Goal: Task Accomplishment & Management: Use online tool/utility

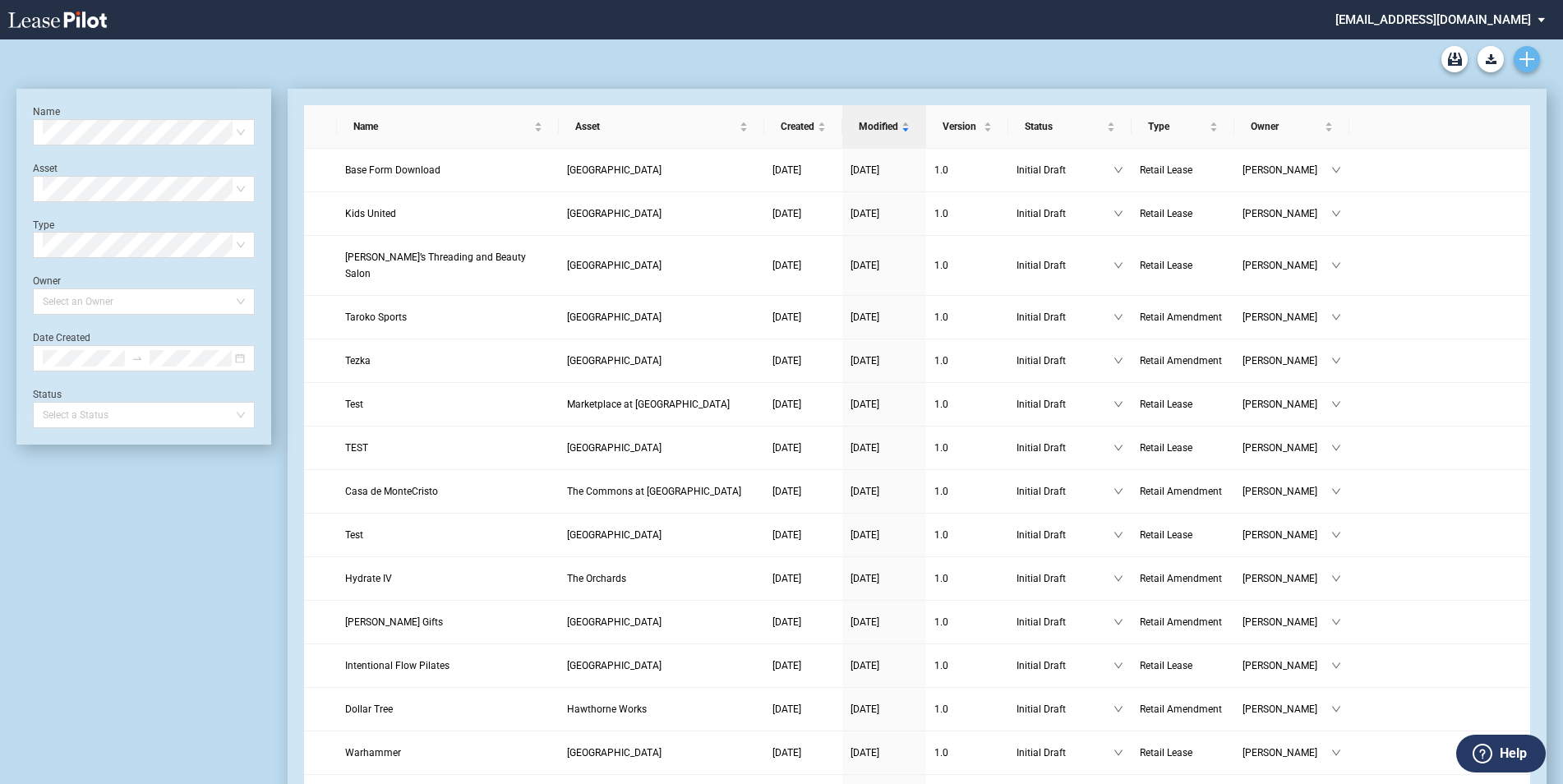
click at [1523, 54] on icon "Create new document" at bounding box center [1528, 59] width 15 height 15
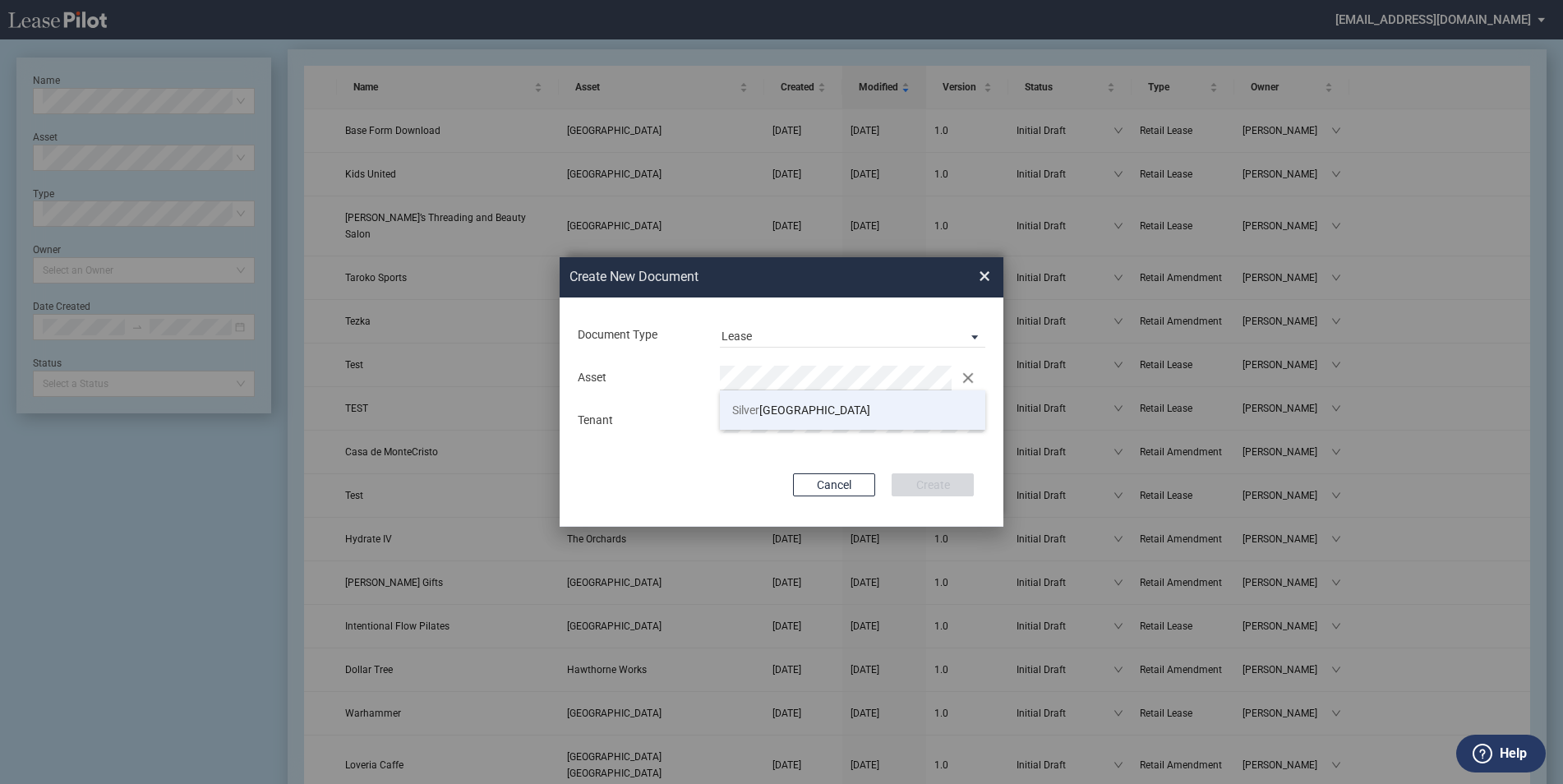
click at [772, 415] on span "Silver Lake Village" at bounding box center [801, 410] width 138 height 13
click at [963, 481] on button "Create" at bounding box center [933, 484] width 83 height 23
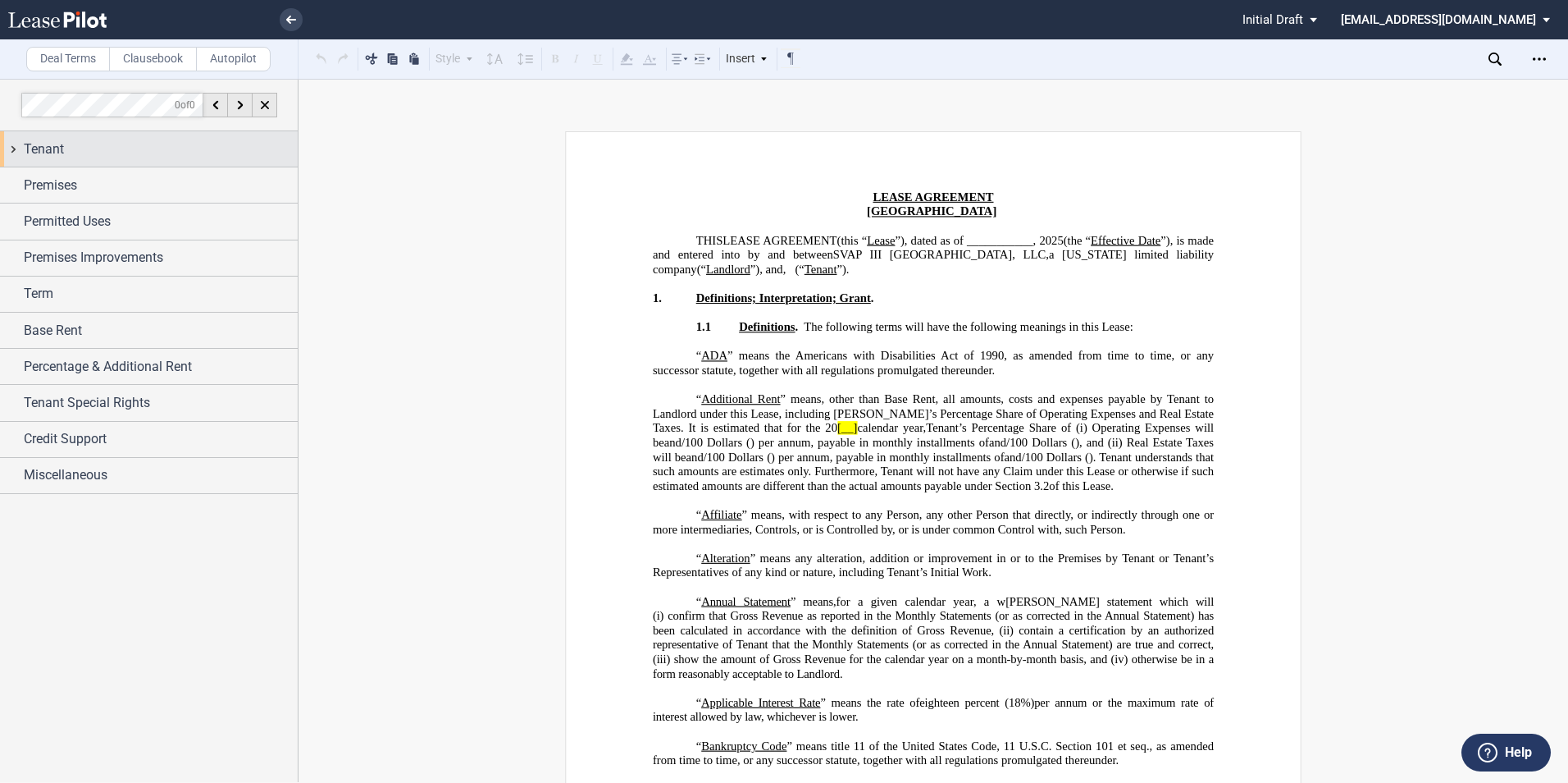
click at [32, 151] on span "Tenant" at bounding box center [44, 149] width 40 height 19
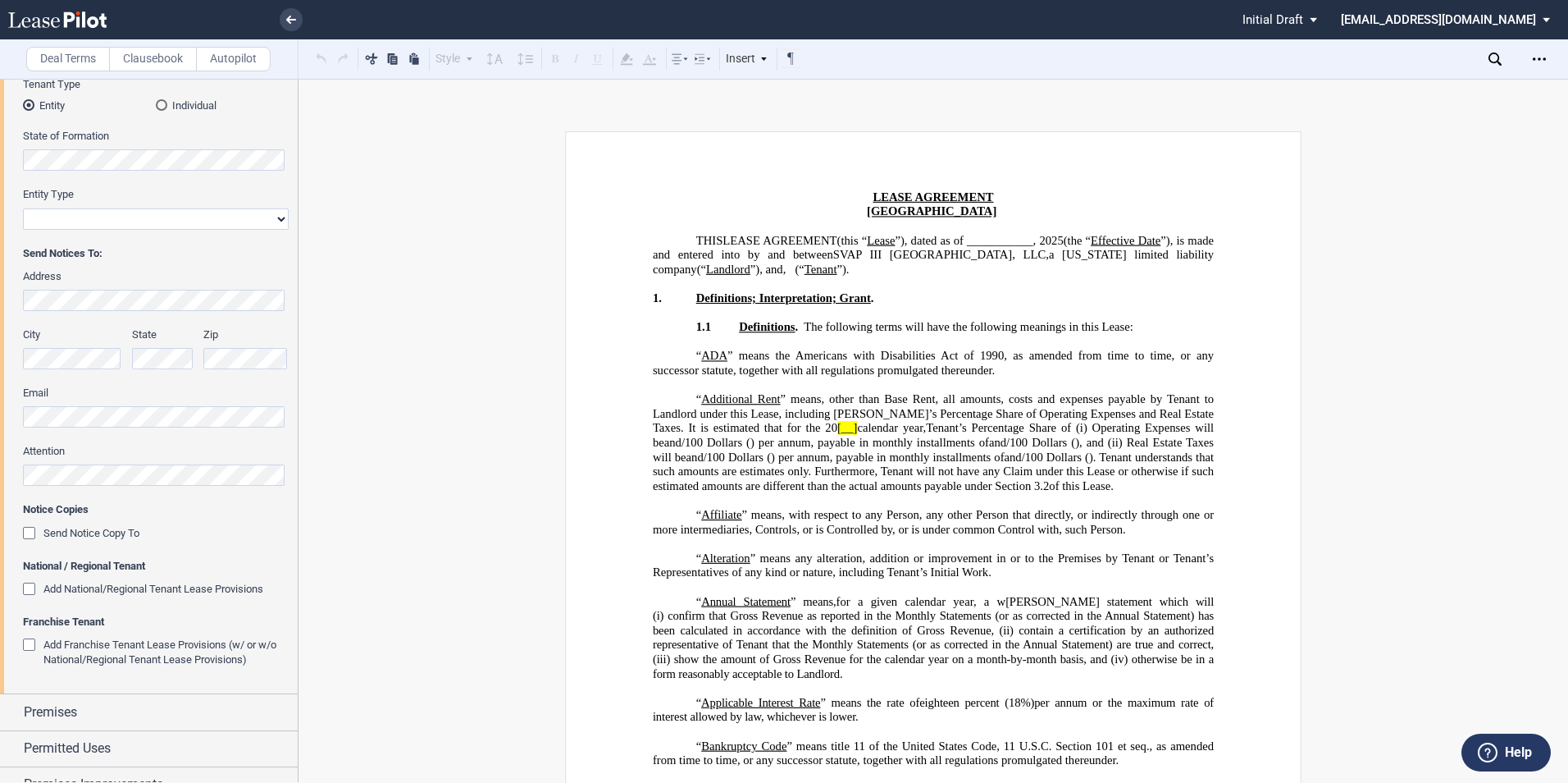
scroll to position [328, 0]
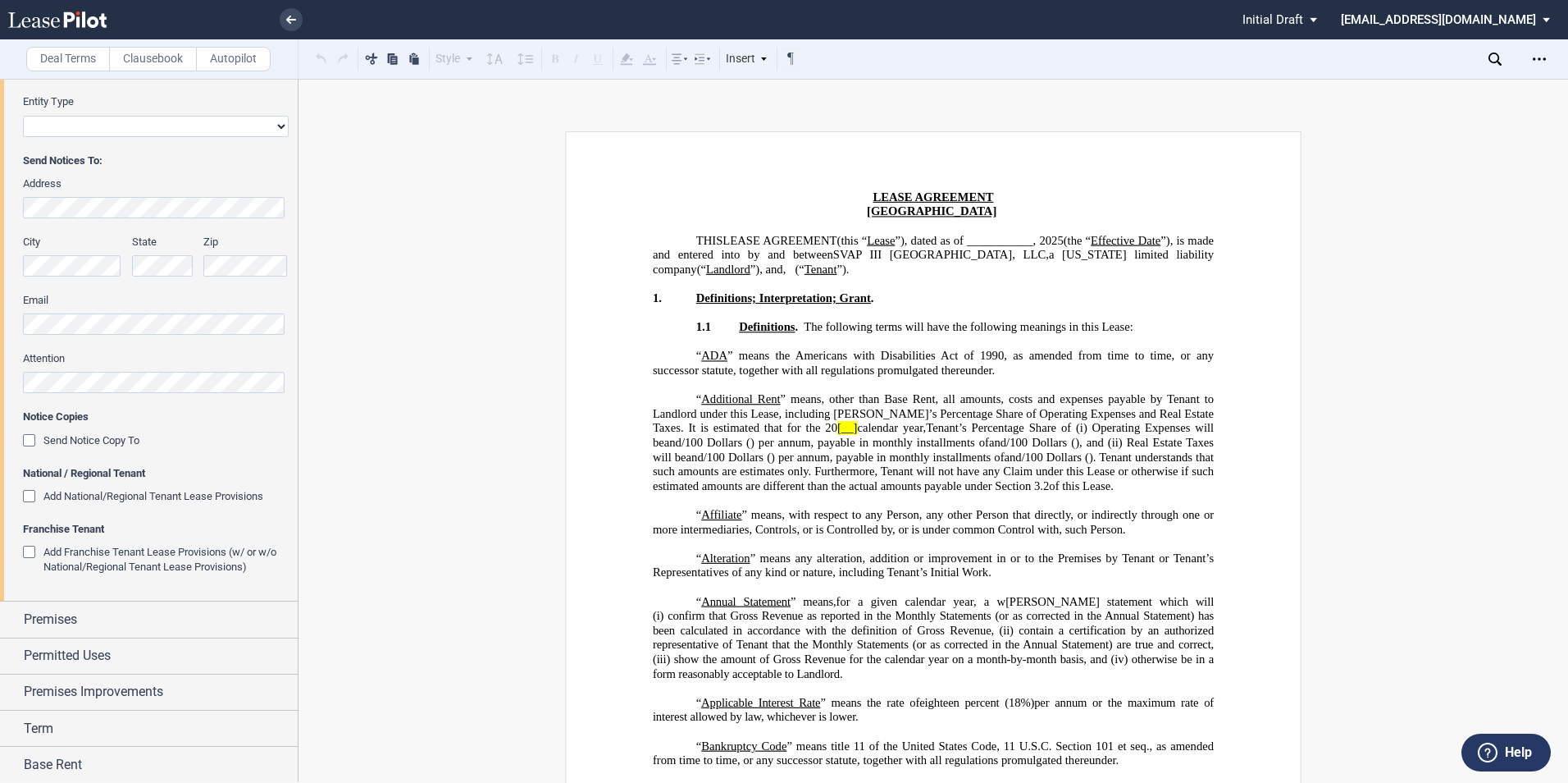
click at [31, 494] on div "Add National/Regional Tenant Lease Provisions" at bounding box center [31, 498] width 17 height 17
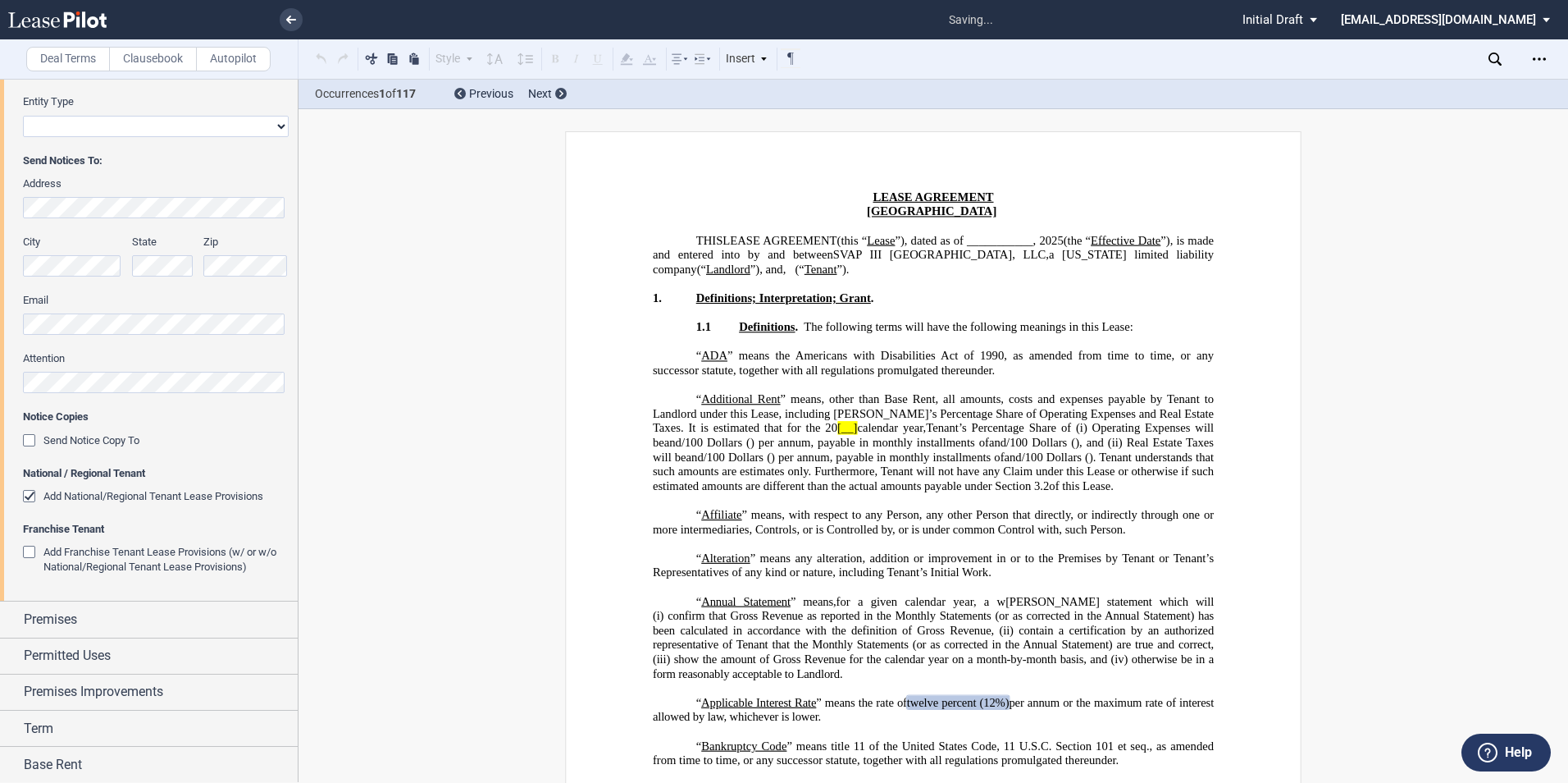
scroll to position [338, 0]
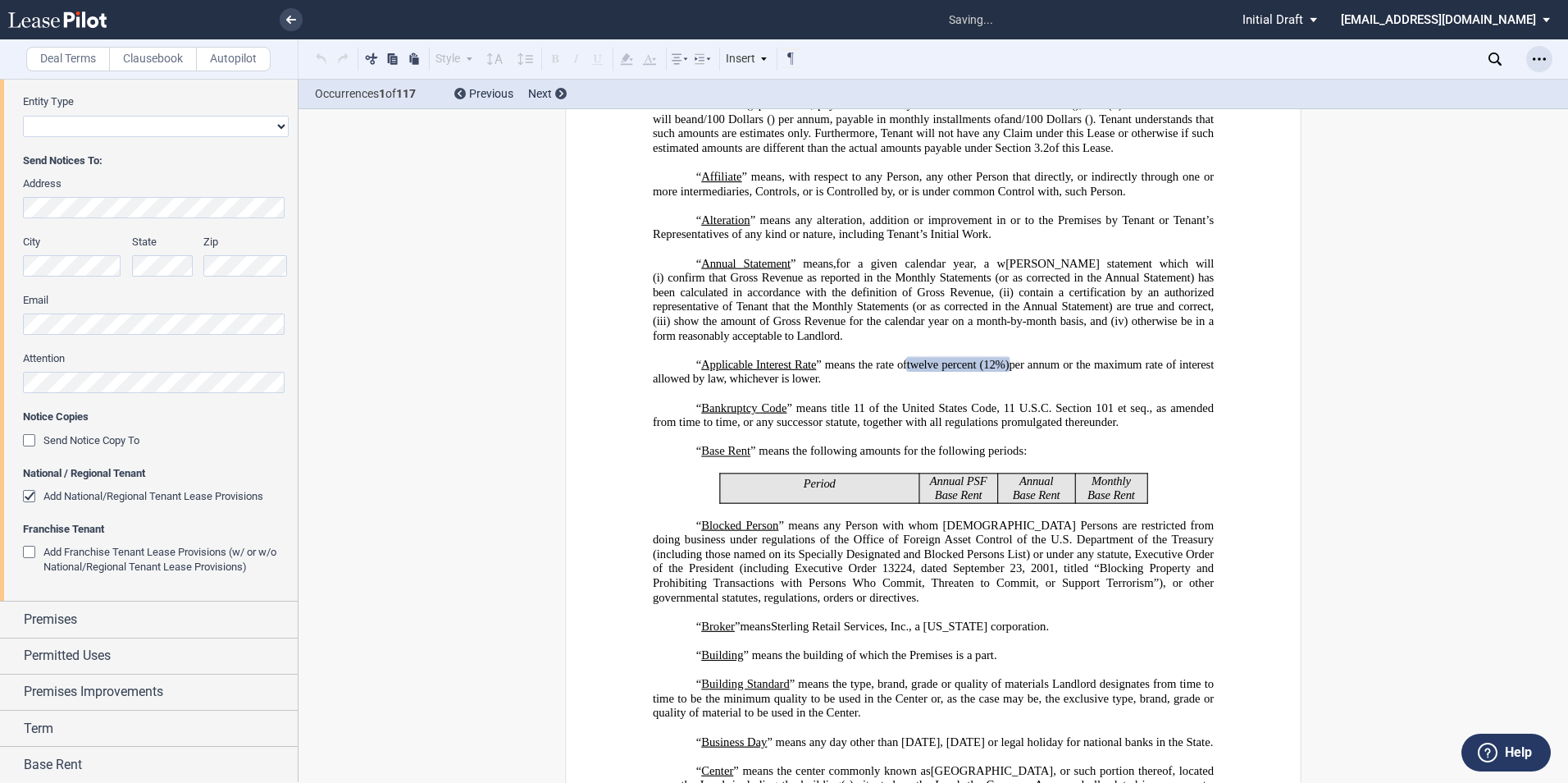
click at [1535, 60] on use "Open Lease options menu" at bounding box center [1539, 58] width 13 height 3
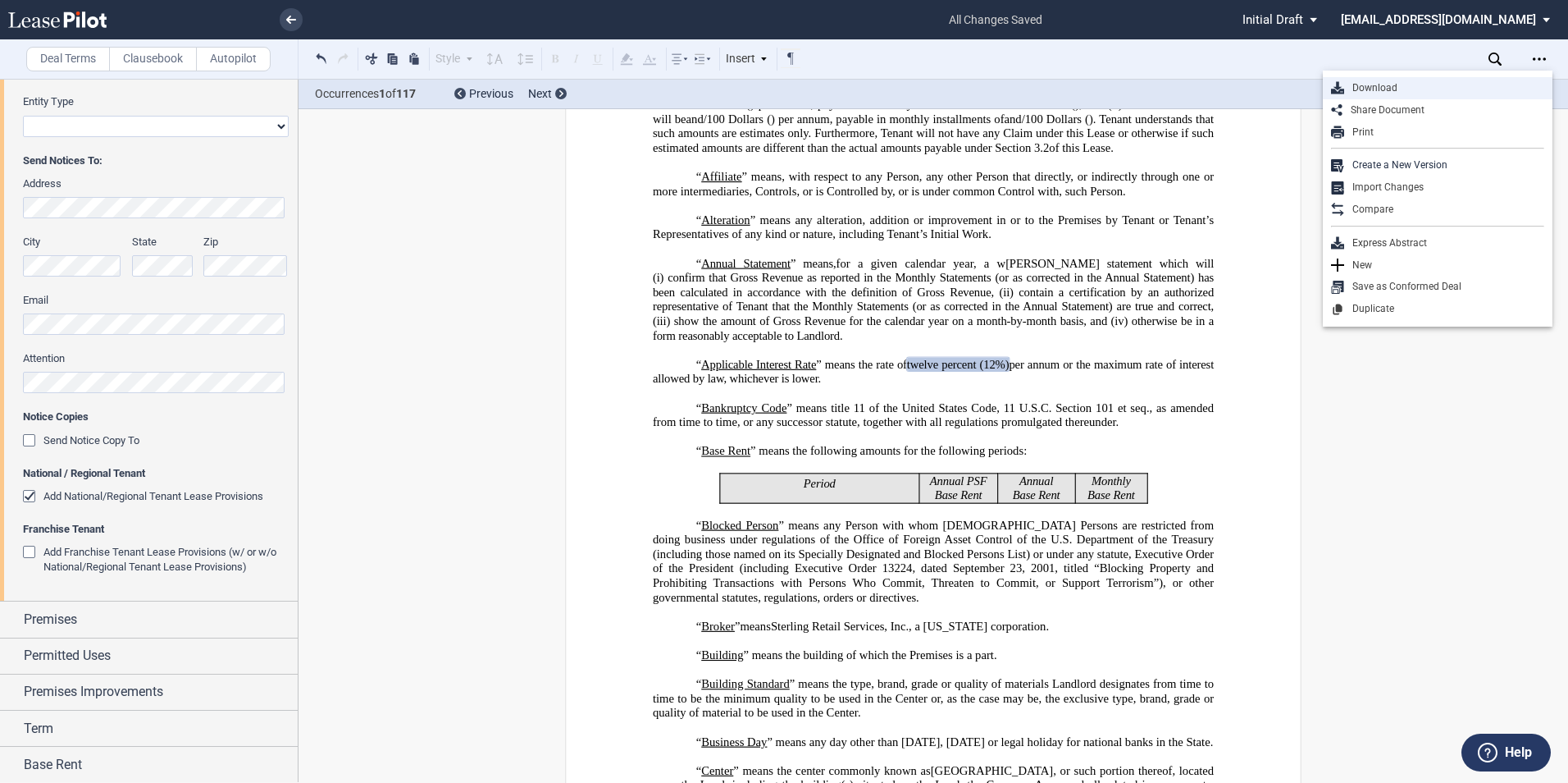
click at [1373, 89] on div "Download" at bounding box center [1444, 88] width 200 height 14
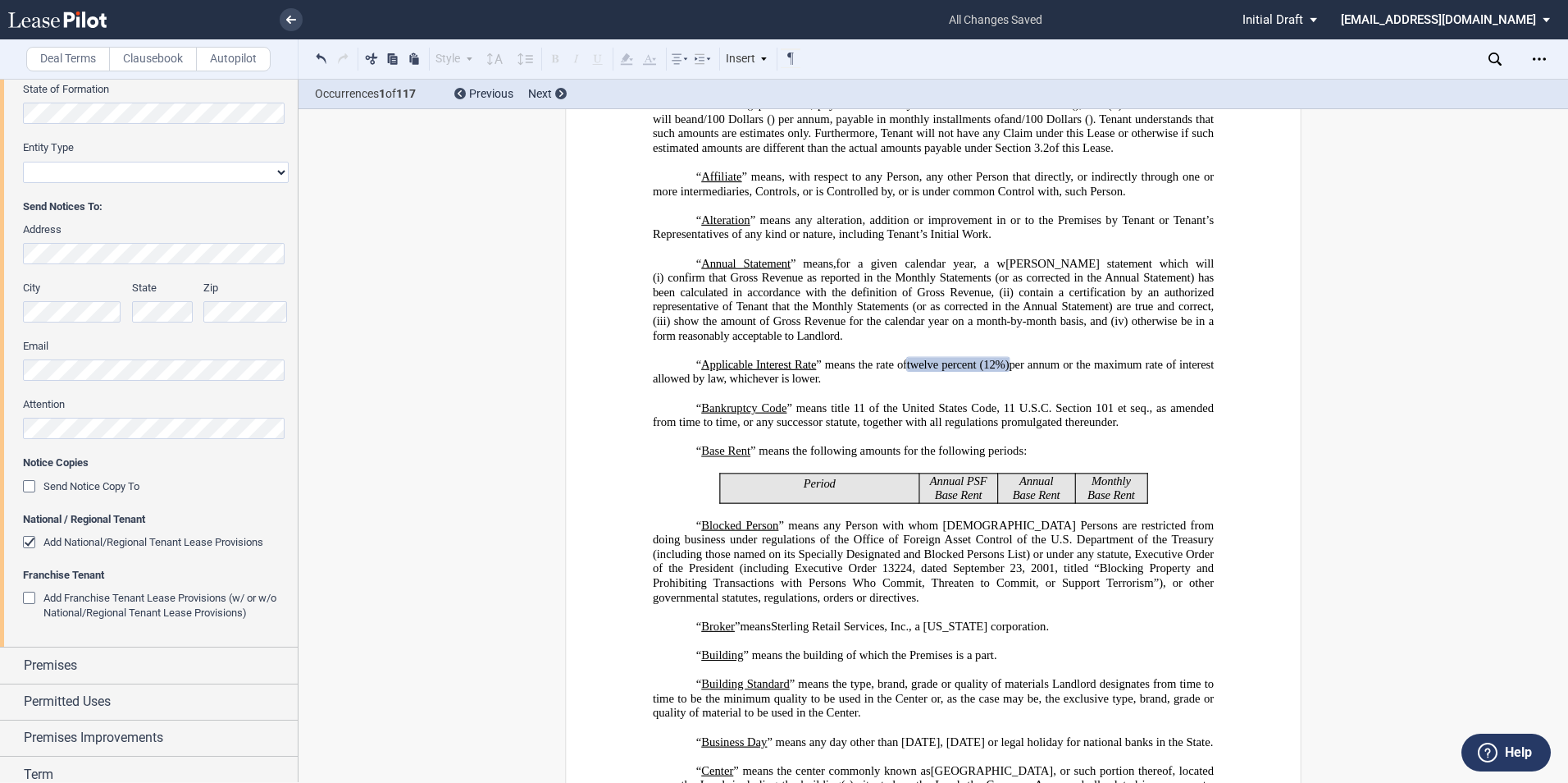
scroll to position [246, 0]
